Goal: Task Accomplishment & Management: Complete application form

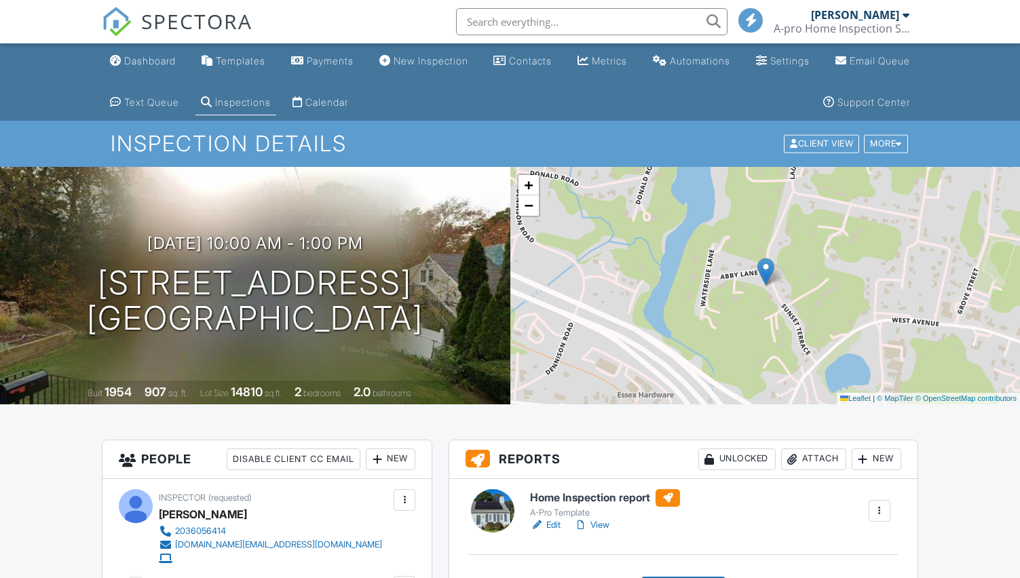
click at [389, 448] on div "New" at bounding box center [391, 459] width 50 height 22
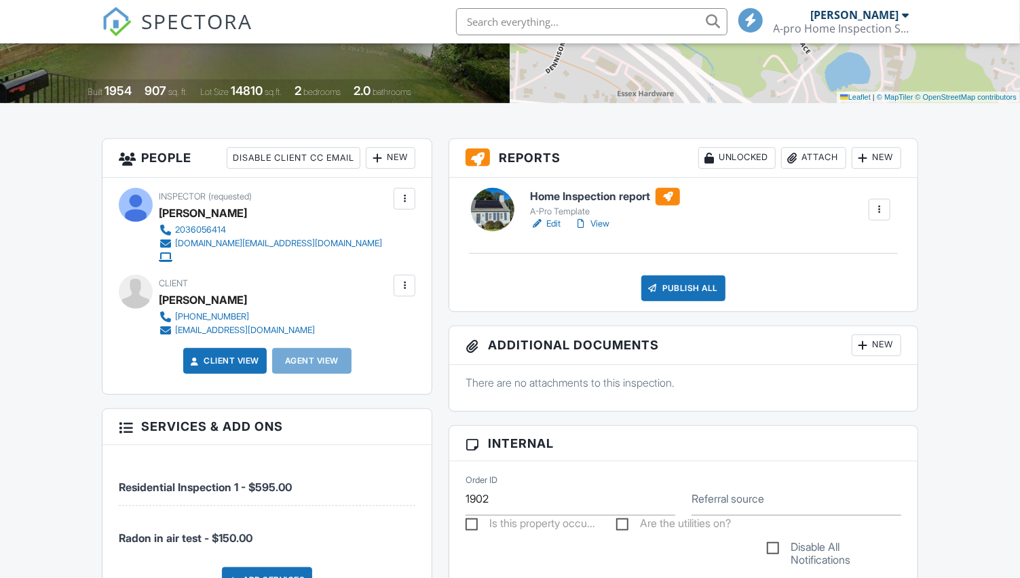
click at [395, 157] on div "New" at bounding box center [391, 158] width 50 height 22
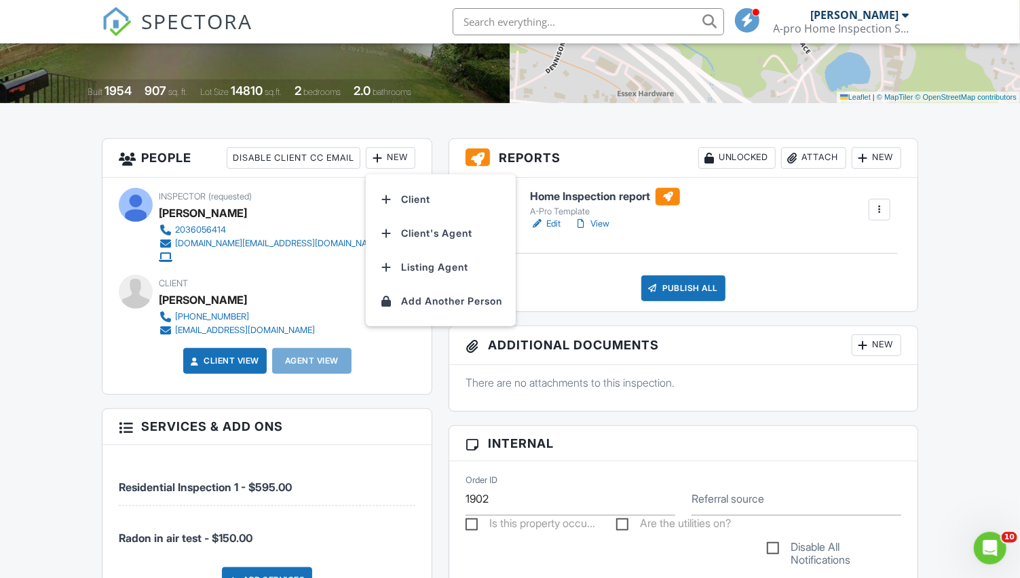
click at [417, 234] on li "Client's Agent" at bounding box center [441, 233] width 134 height 34
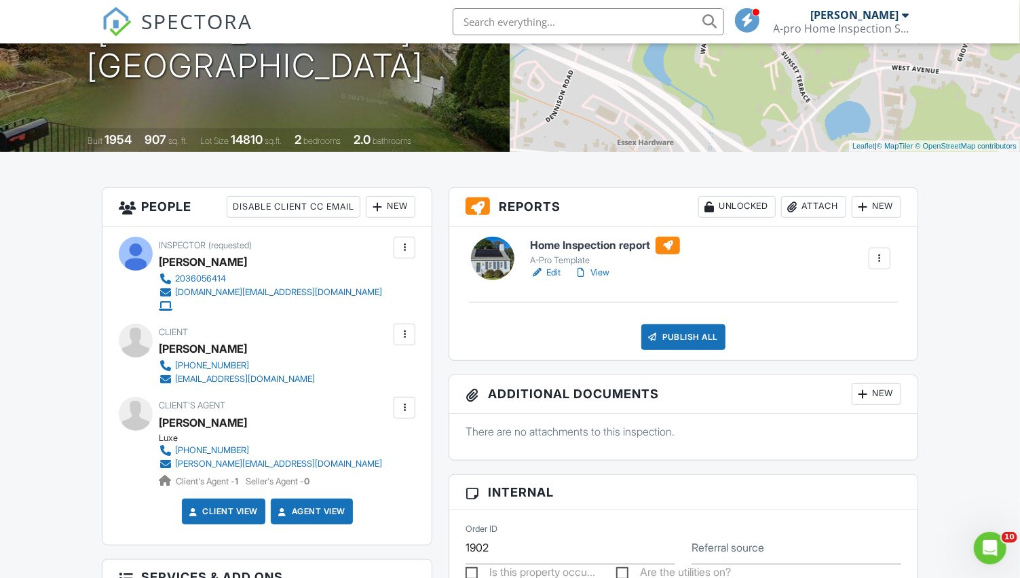
scroll to position [301, 0]
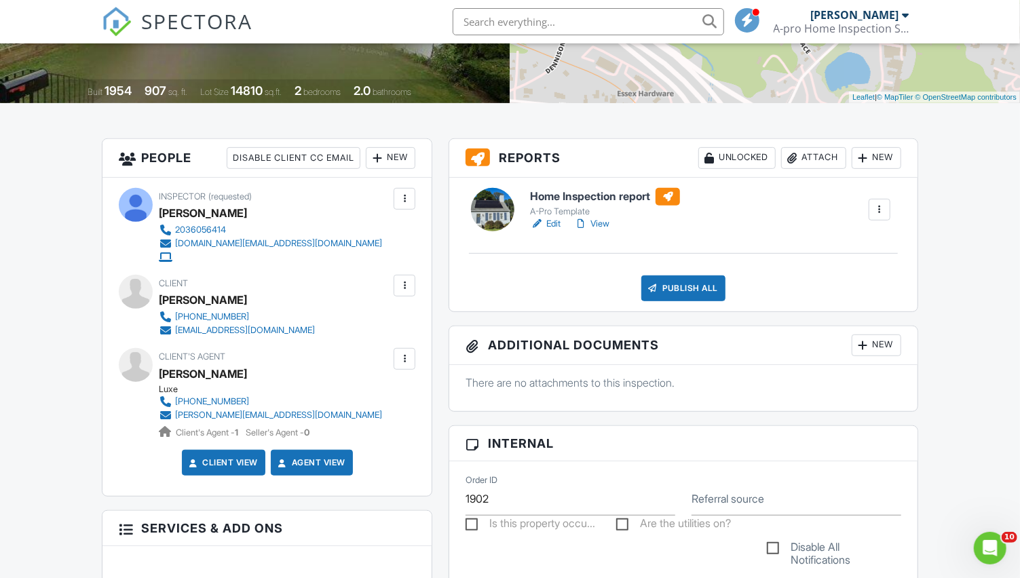
click at [609, 197] on h6 "Home Inspection report" at bounding box center [605, 197] width 150 height 18
